Goal: Transaction & Acquisition: Purchase product/service

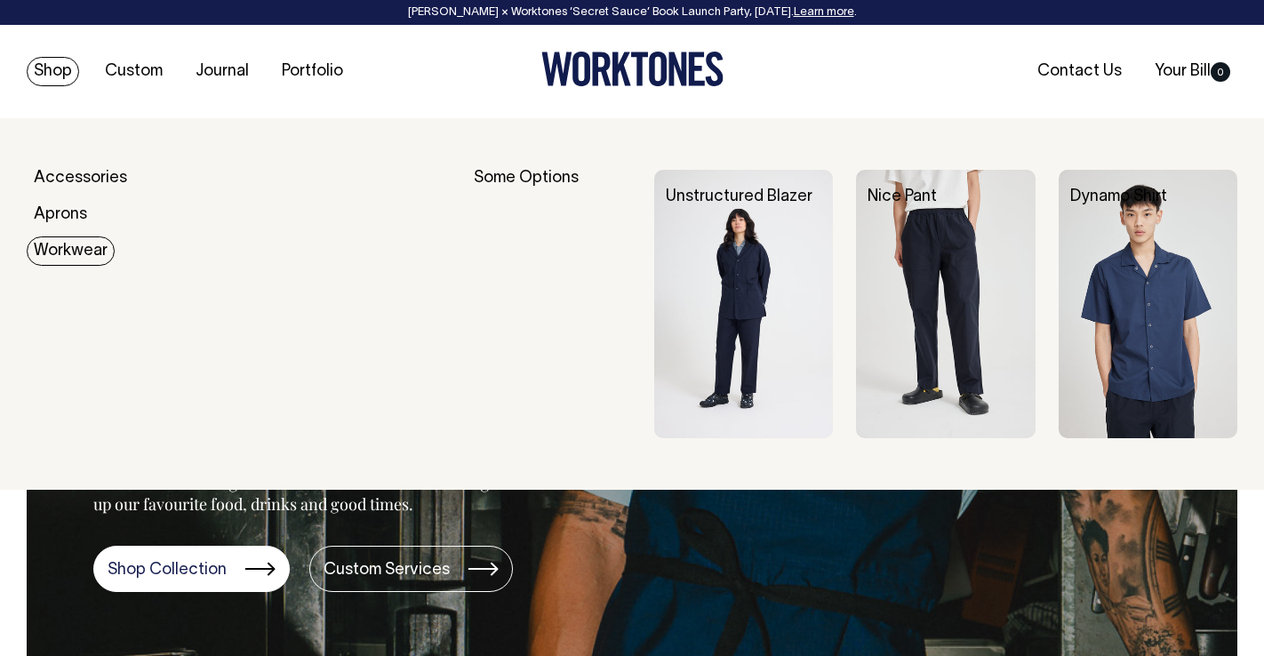
click at [56, 251] on link "Workwear" at bounding box center [71, 250] width 88 height 29
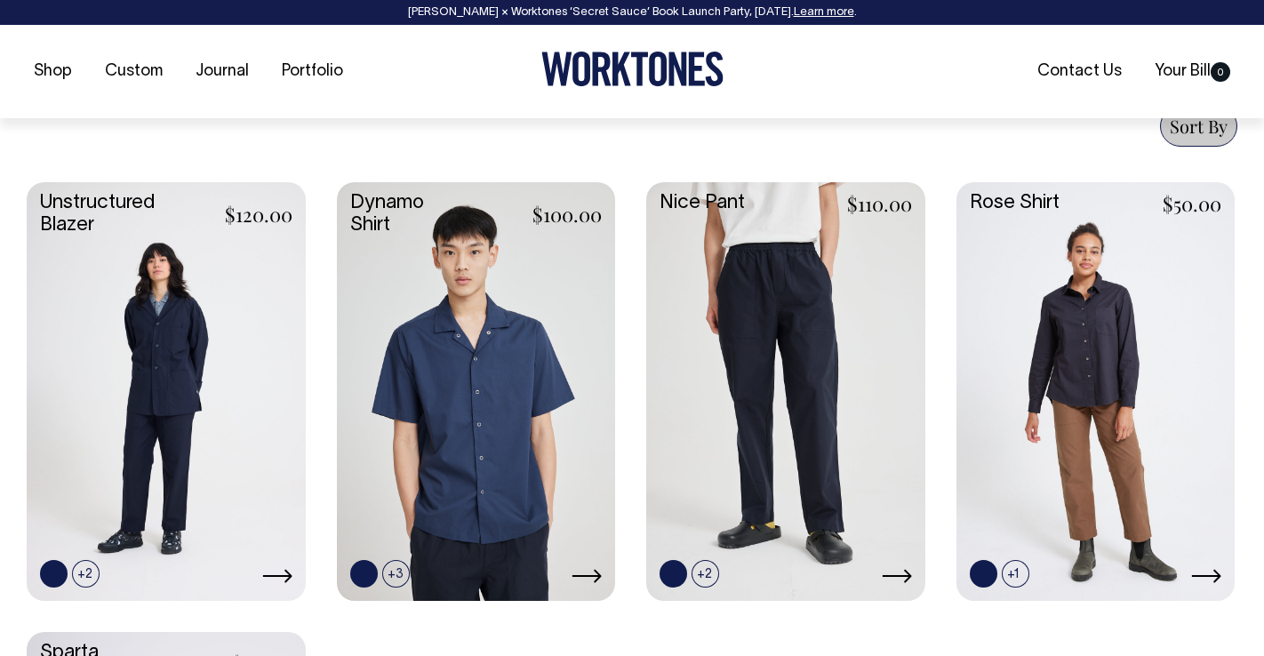
scroll to position [703, 0]
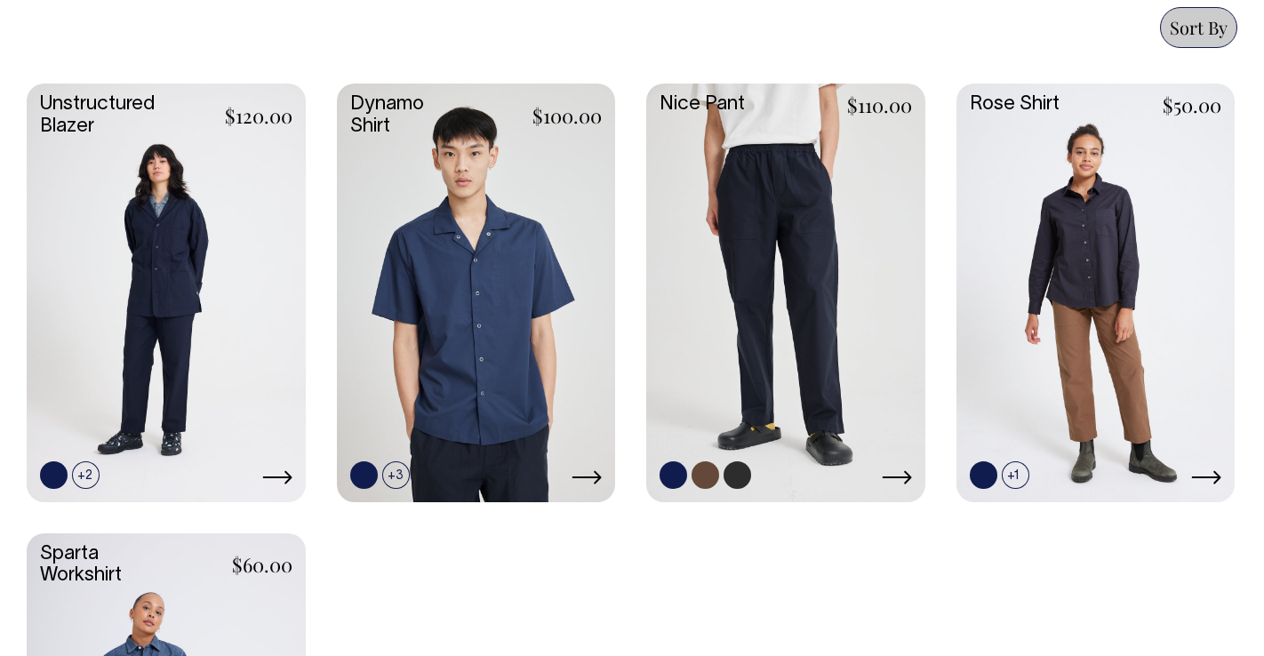
click at [813, 251] on link at bounding box center [785, 291] width 279 height 414
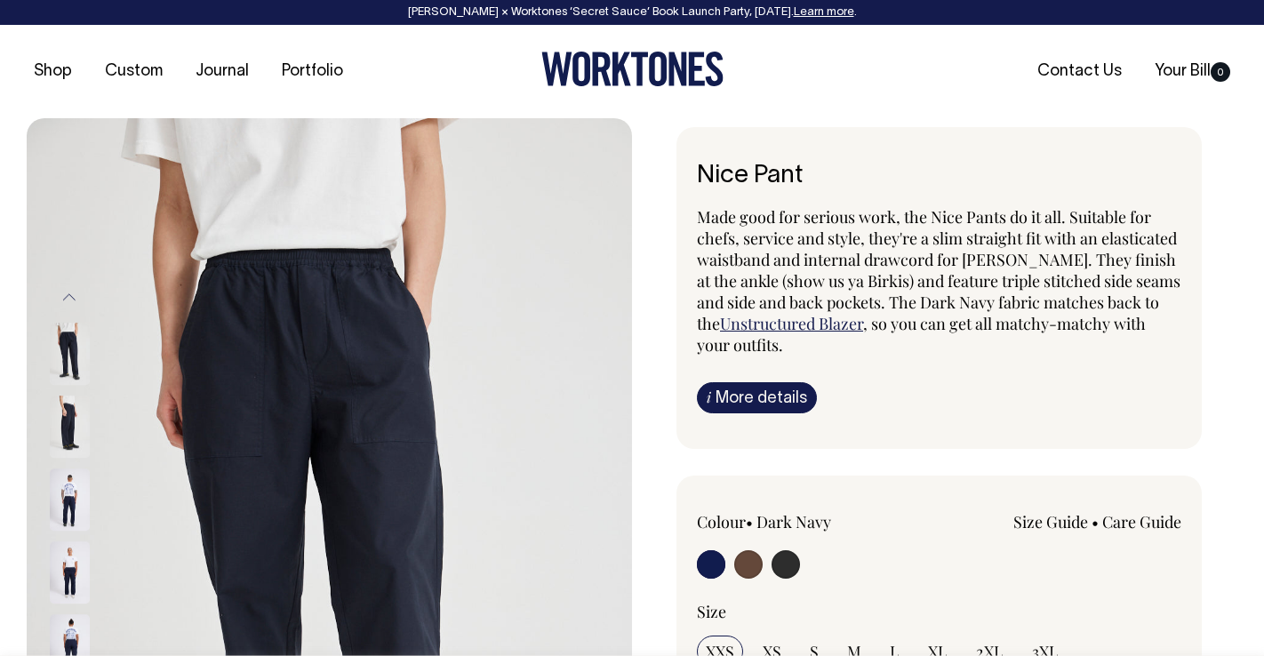
click at [843, 215] on span "Made good for serious work, the Nice Pants do it all. Suitable for chefs, servi…" at bounding box center [939, 270] width 484 height 128
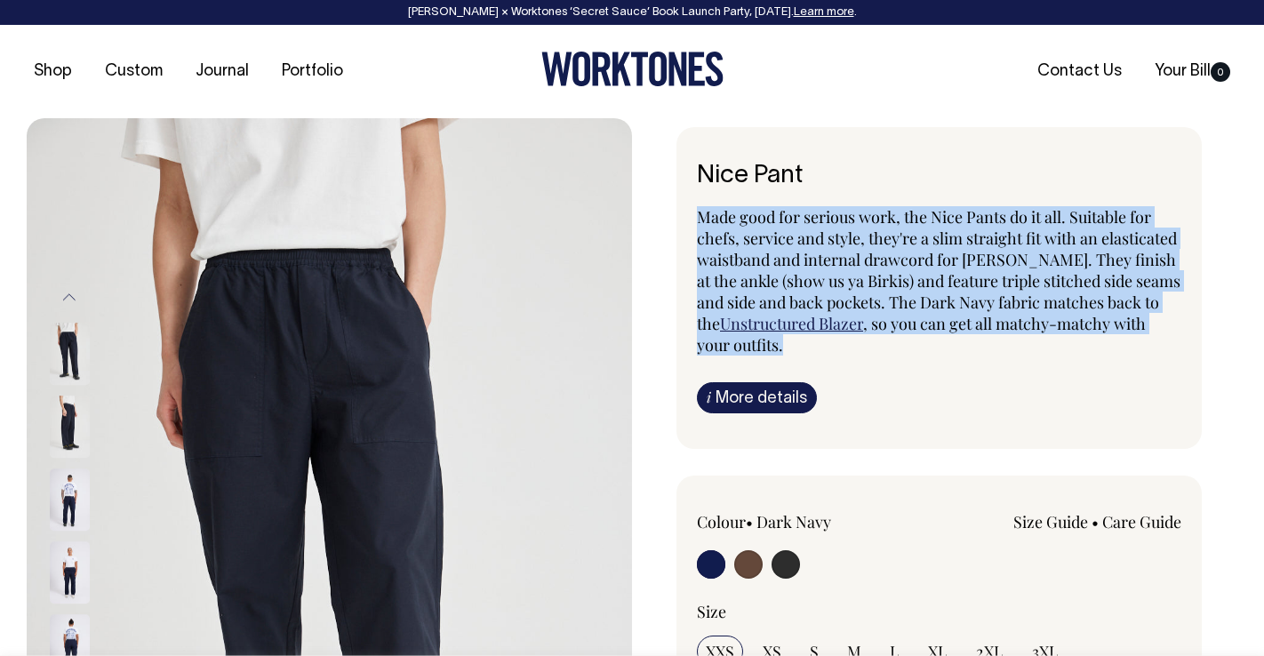
click at [843, 215] on span "Made good for serious work, the Nice Pants do it all. Suitable for chefs, servi…" at bounding box center [939, 270] width 484 height 128
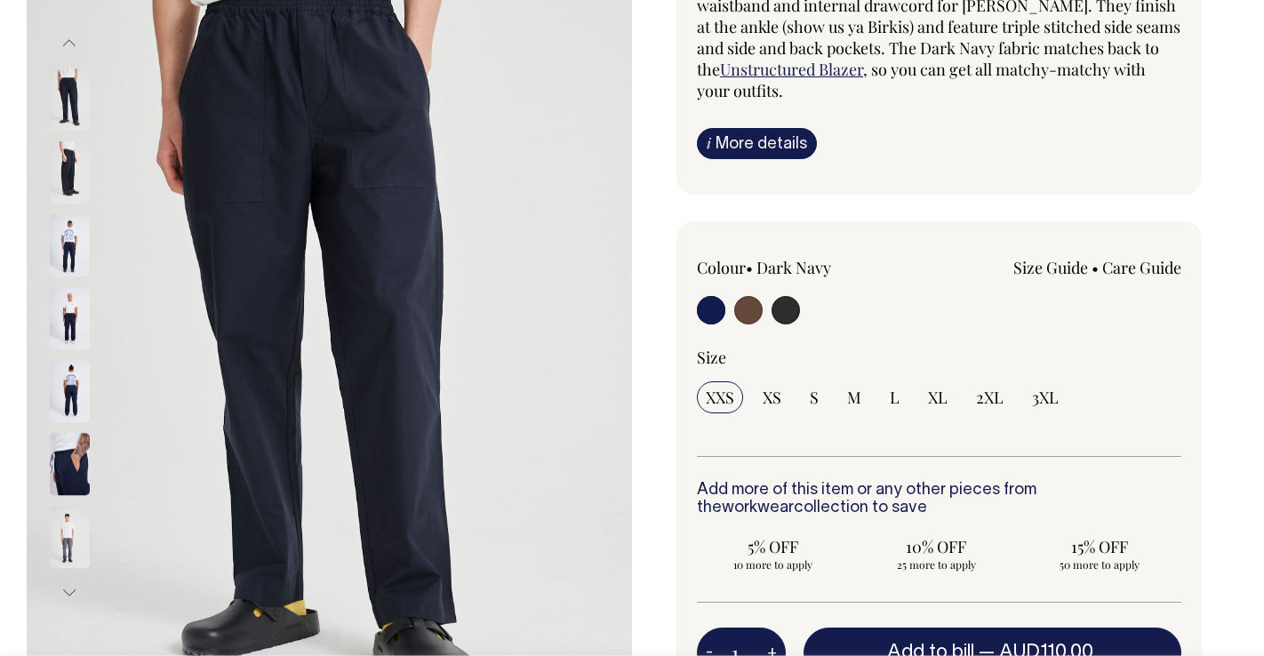
scroll to position [254, 0]
click at [783, 316] on input "radio" at bounding box center [785, 310] width 28 height 28
radio input "true"
select select "Charcoal"
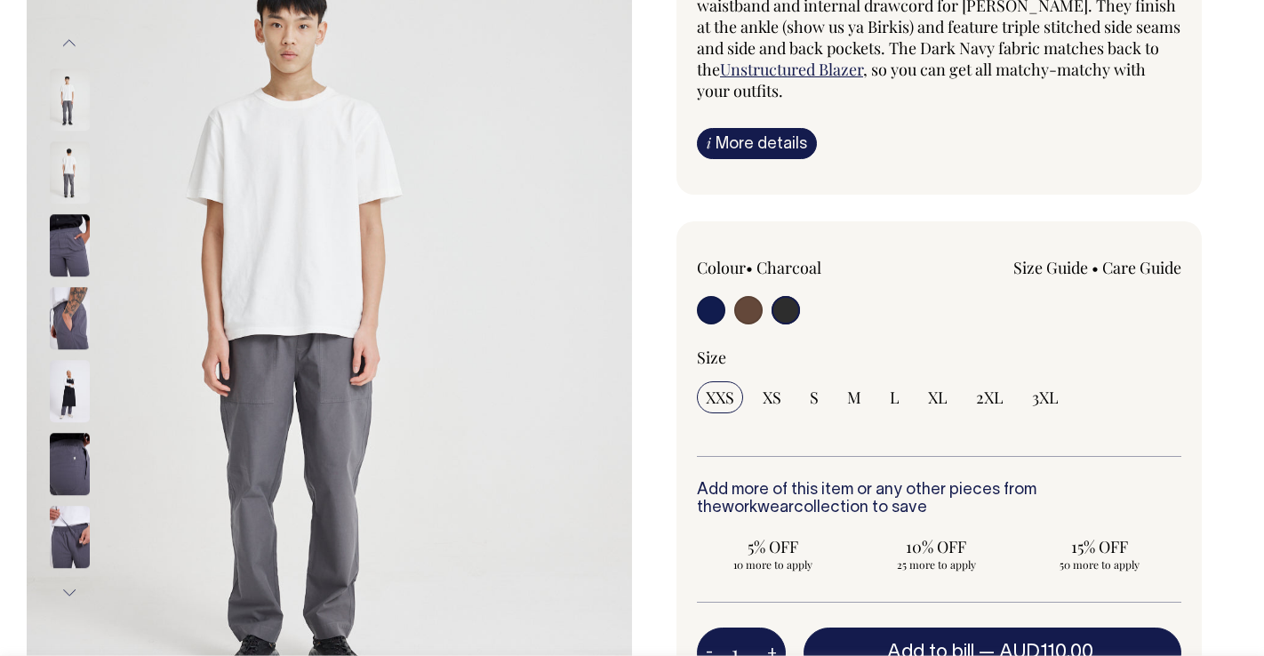
click at [71, 331] on img at bounding box center [70, 318] width 40 height 62
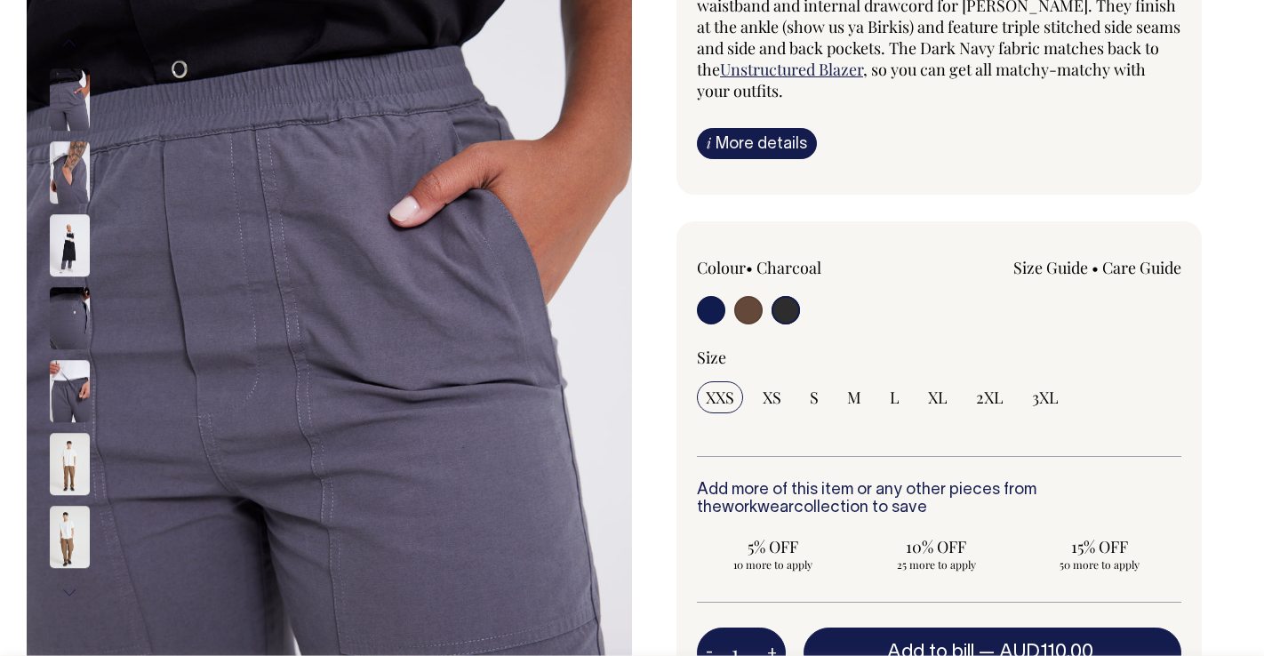
click at [723, 146] on link "i More details" at bounding box center [757, 143] width 120 height 31
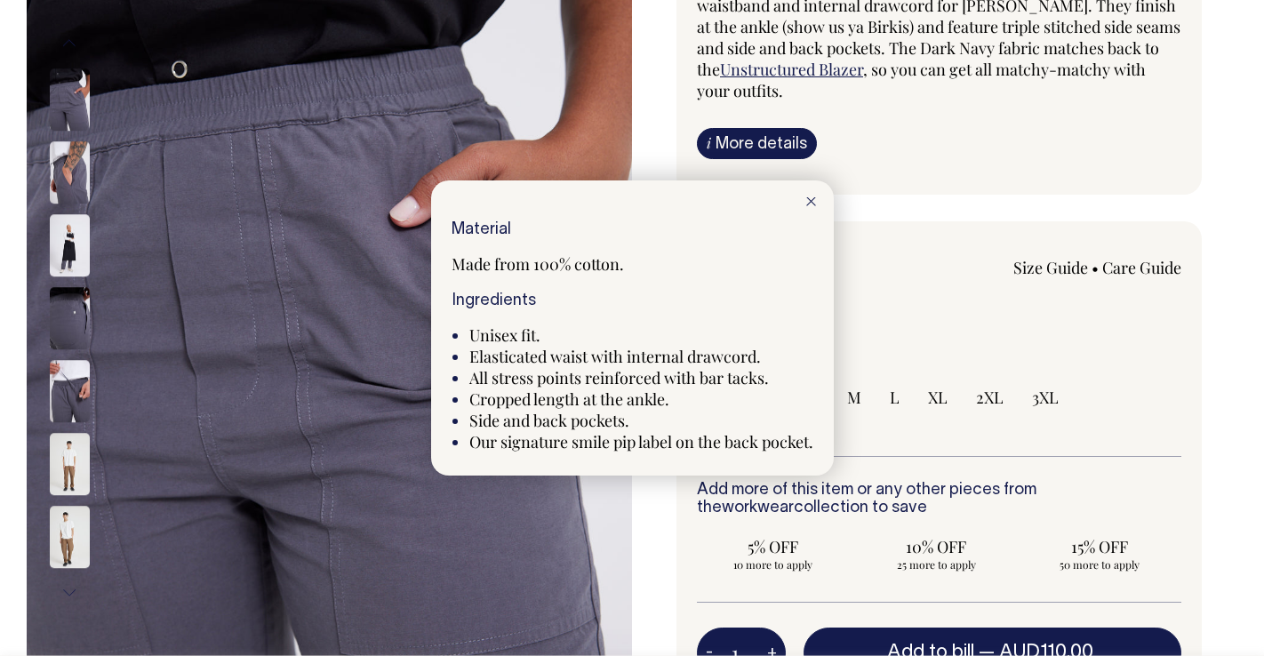
click at [883, 127] on div at bounding box center [632, 328] width 1264 height 656
